Goal: Find specific page/section

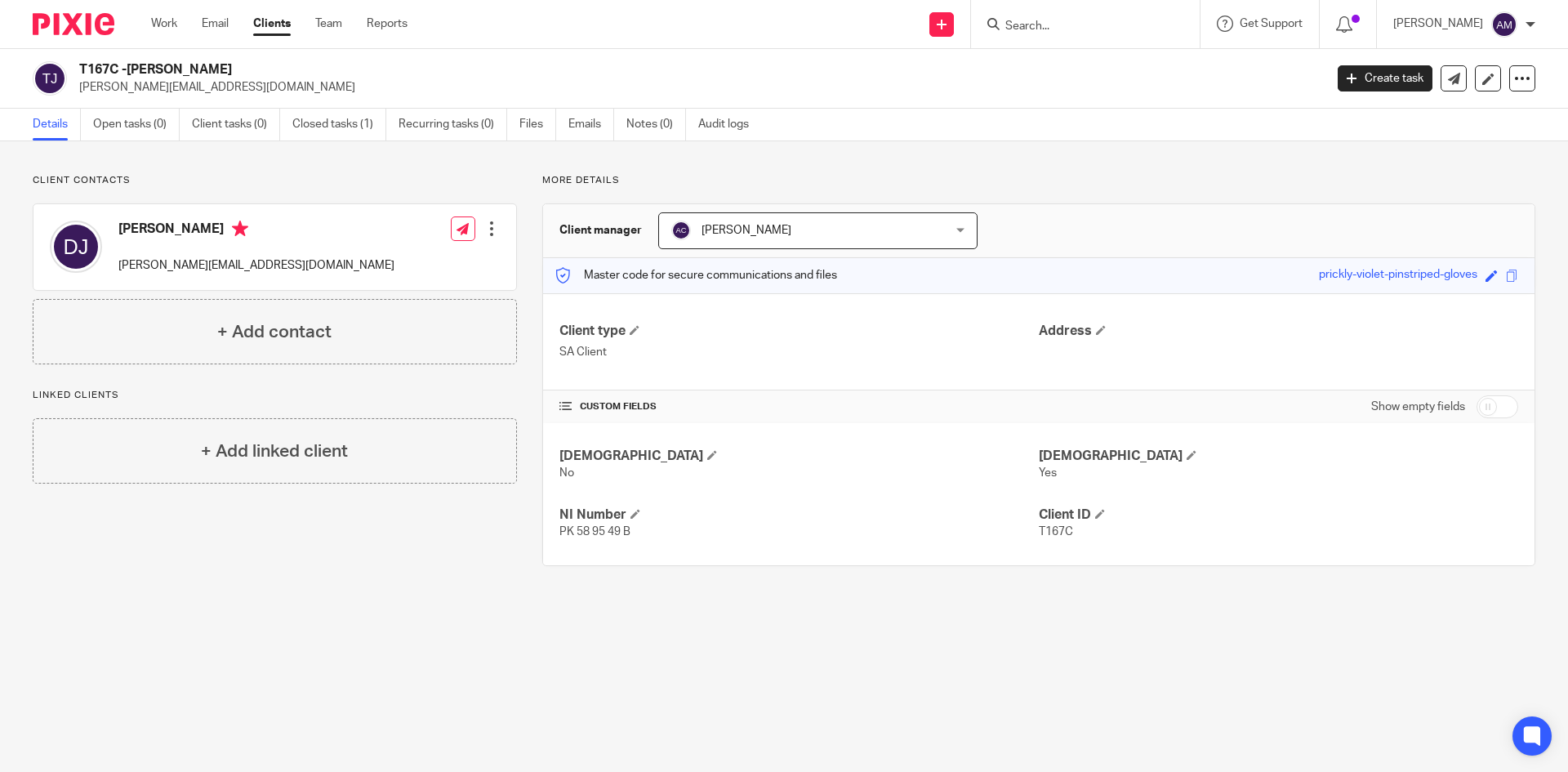
click at [1043, 26] on input "Search" at bounding box center [1077, 27] width 147 height 14
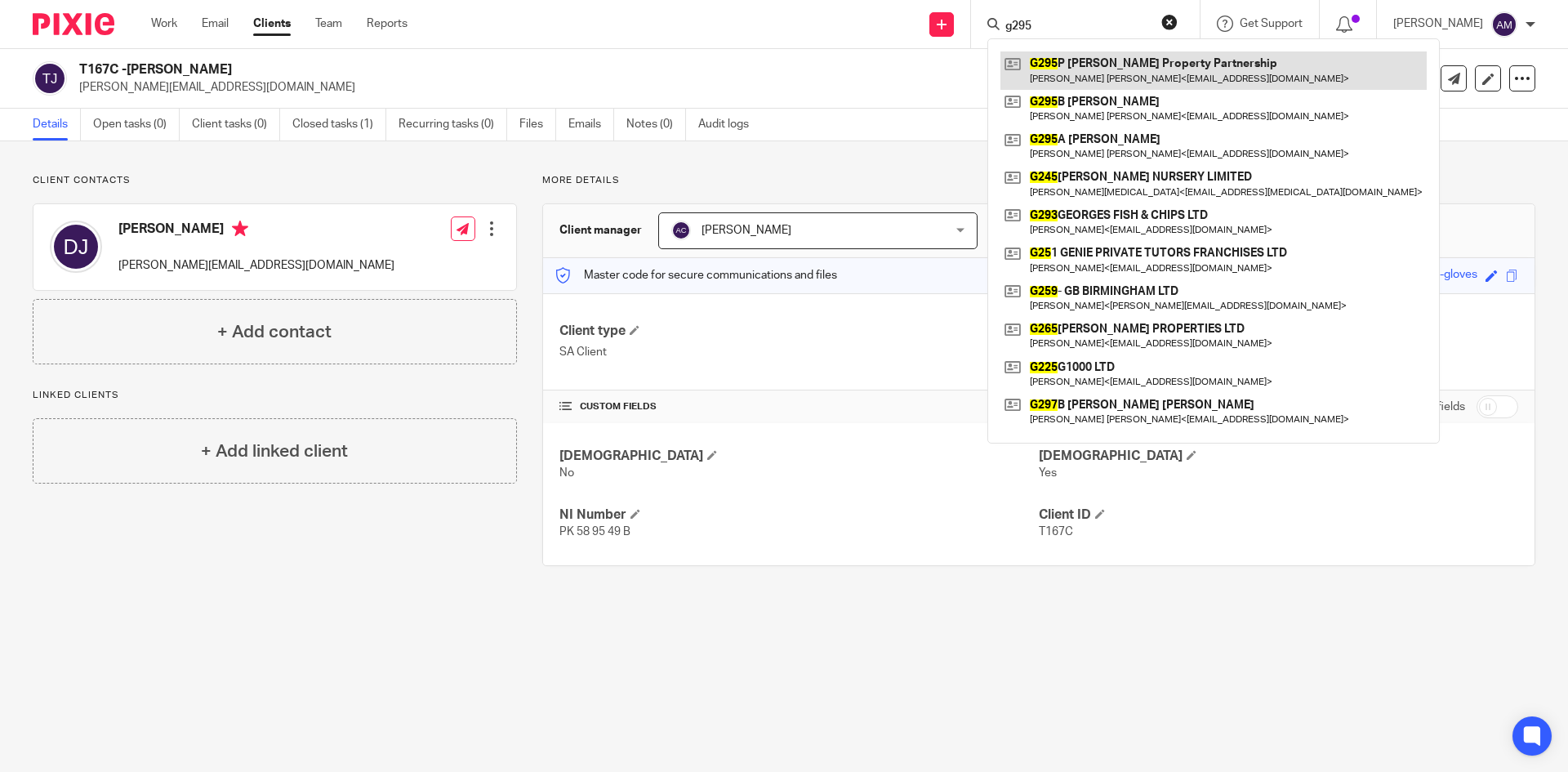
type input "g295"
click at [1111, 71] on link at bounding box center [1214, 71] width 426 height 37
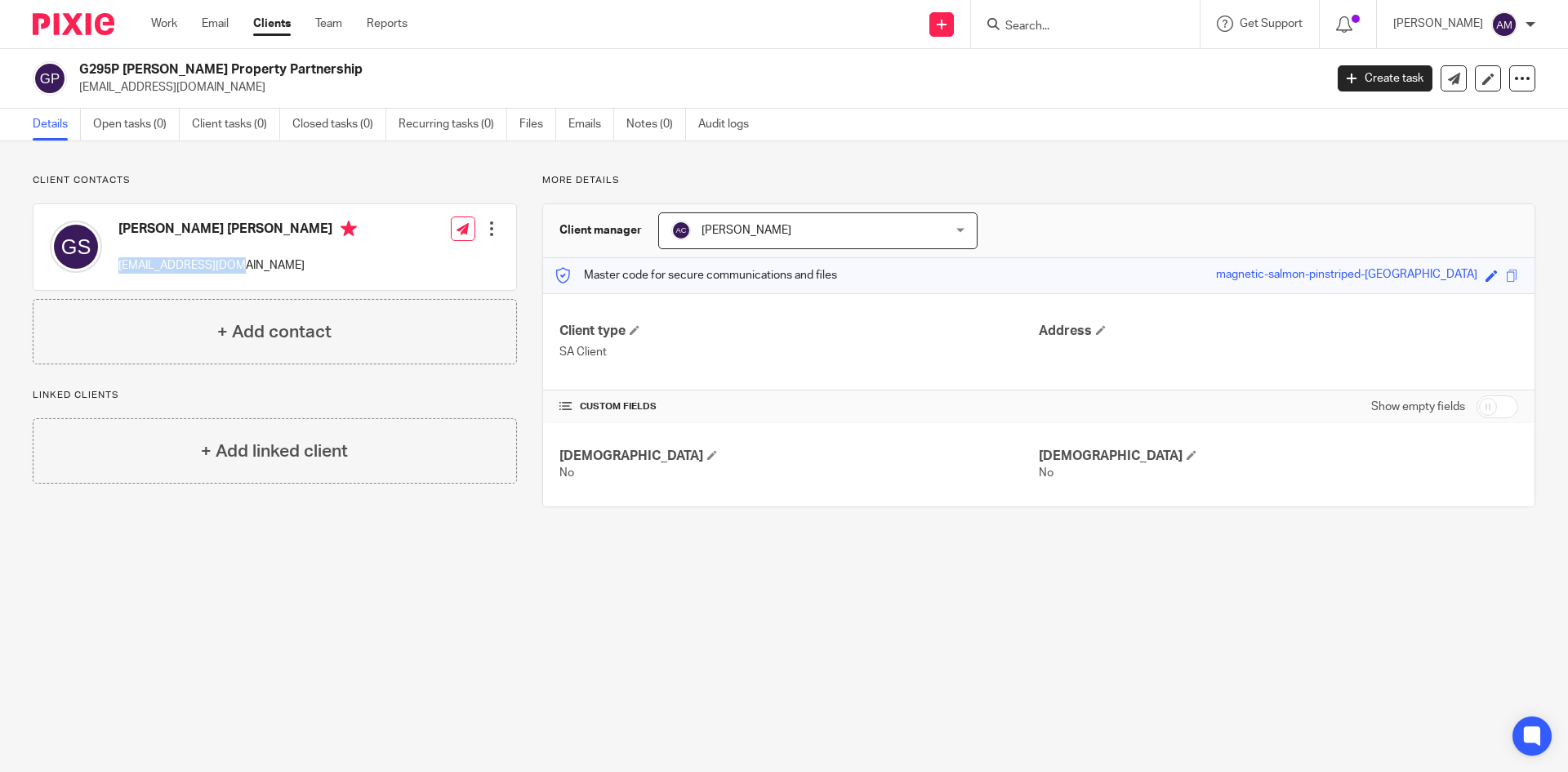
drag, startPoint x: 118, startPoint y: 263, endPoint x: 243, endPoint y: 268, distance: 125.1
click at [243, 268] on div "[PERSON_NAME] [PERSON_NAME] [EMAIL_ADDRESS][DOMAIN_NAME]" at bounding box center [203, 247] width 307 height 70
copy p "[EMAIL_ADDRESS][DOMAIN_NAME]"
drag, startPoint x: 125, startPoint y: 66, endPoint x: 310, endPoint y: 61, distance: 185.1
click at [310, 61] on div "G295P [PERSON_NAME] Property Partnership [EMAIL_ADDRESS][DOMAIN_NAME] Create ta…" at bounding box center [784, 79] width 1568 height 60
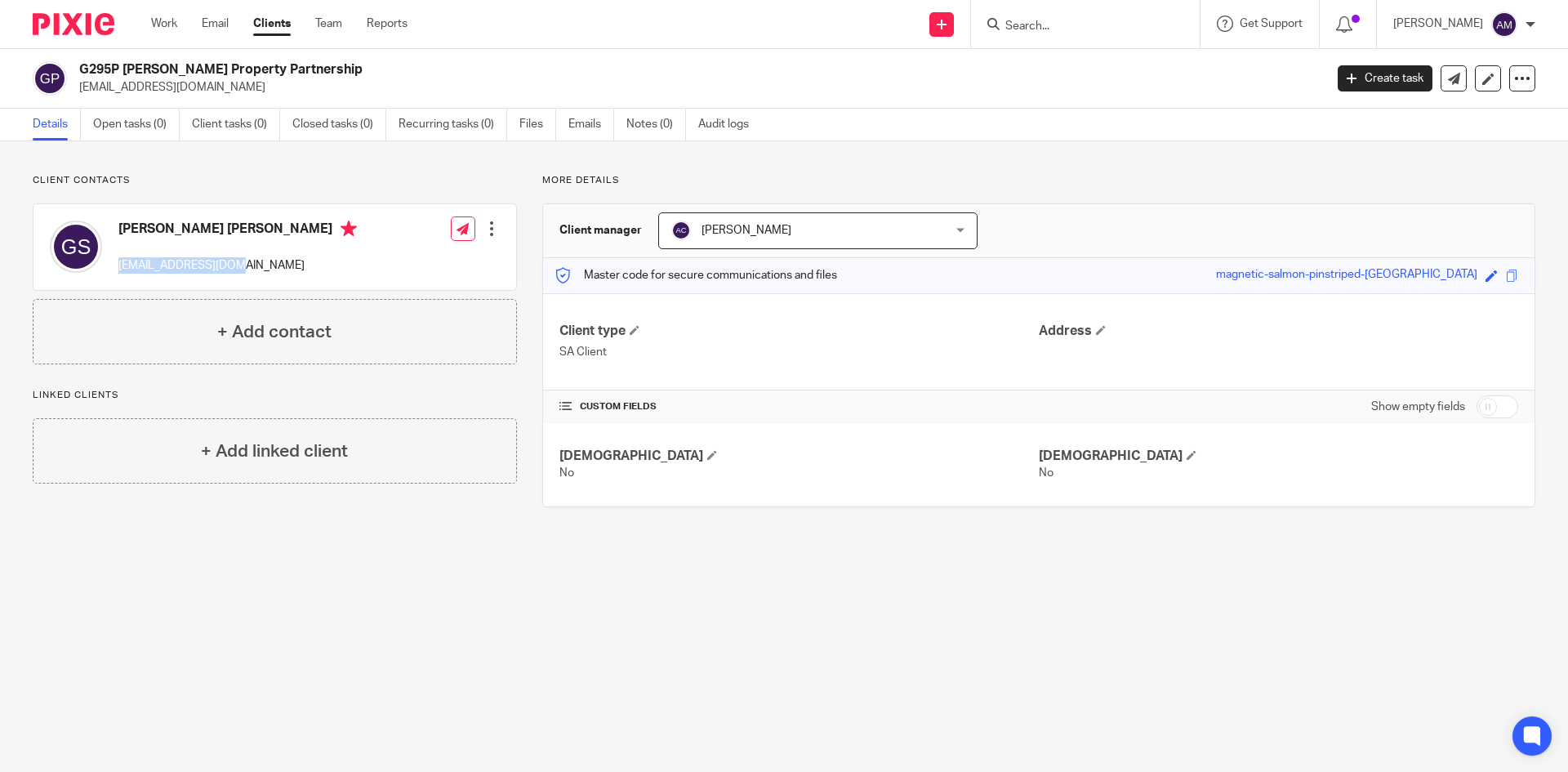
copy h2 "[PERSON_NAME] Property Partnership"
